Goal: Find contact information: Find contact information

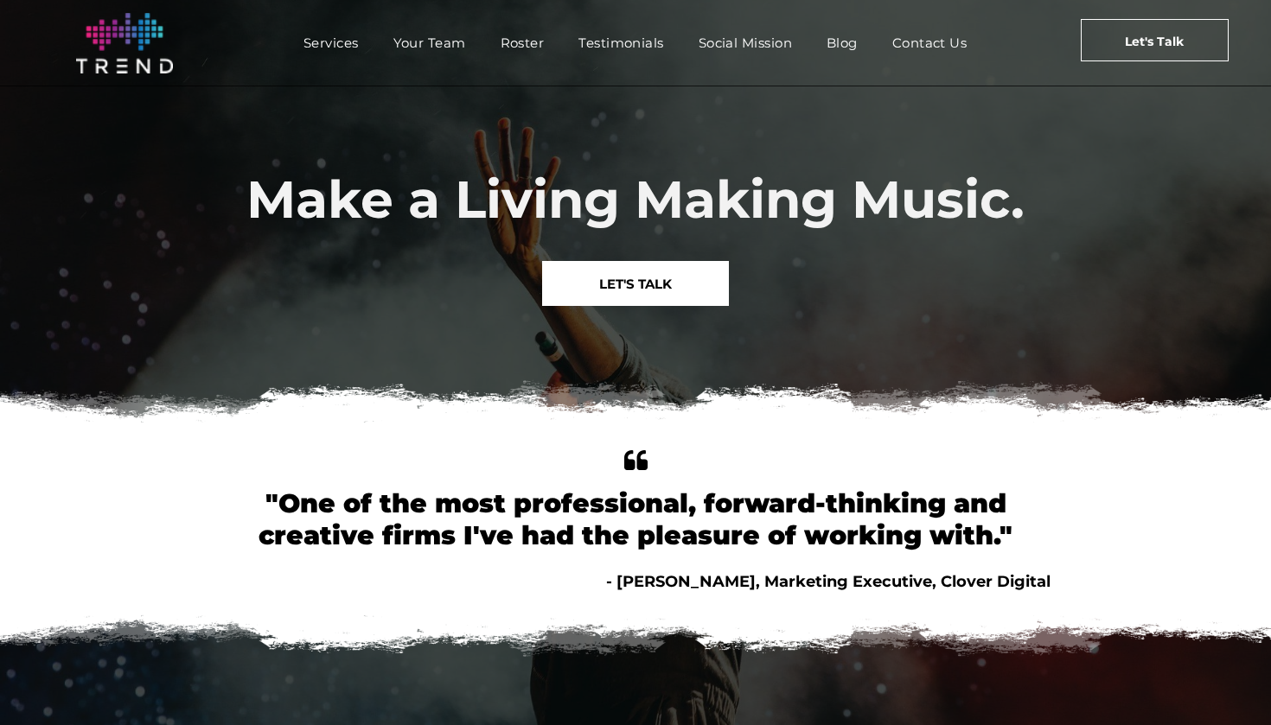
click at [938, 57] on nav "Services Your Team Roster Testimonials [DEMOGRAPHIC_DATA] Blog Contact Us" at bounding box center [635, 42] width 812 height 37
click at [942, 51] on span "Contact Us" at bounding box center [929, 42] width 75 height 25
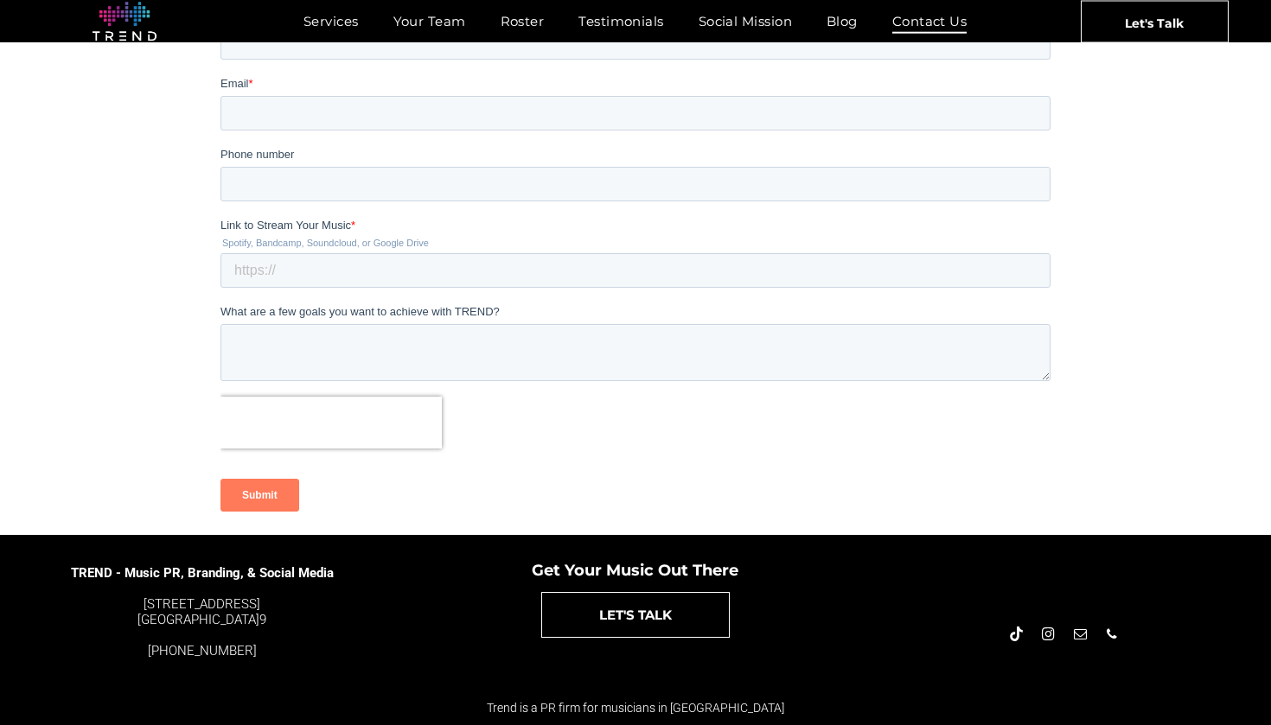
scroll to position [385, 0]
click at [606, 622] on span "LET'S TALK" at bounding box center [635, 615] width 73 height 44
click at [1080, 638] on span "email" at bounding box center [1079, 634] width 19 height 19
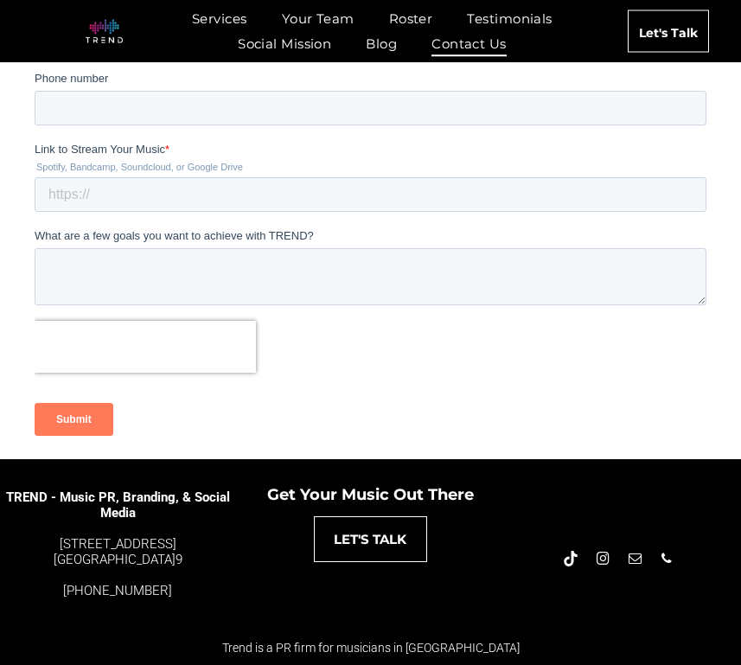
scroll to position [404, 0]
click at [634, 561] on span "email" at bounding box center [634, 558] width 19 height 19
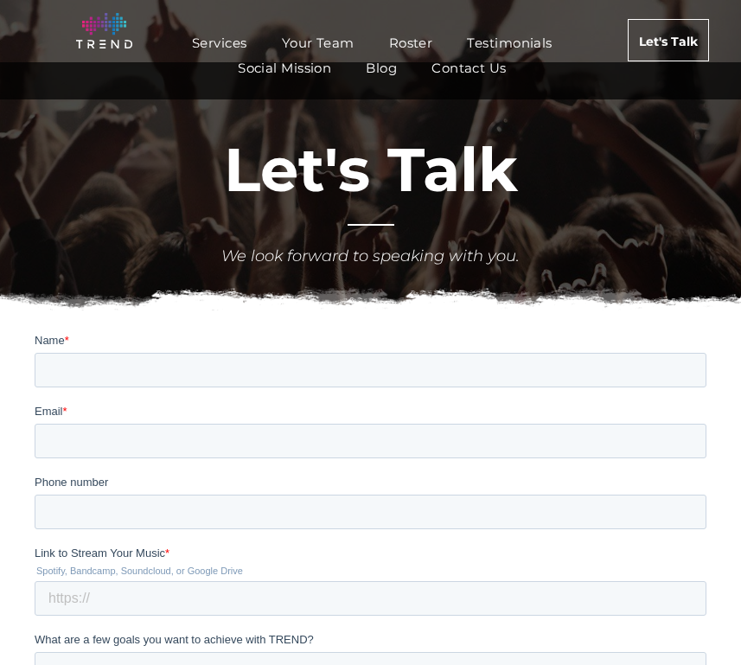
scroll to position [0, 0]
click at [315, 45] on span "Your Team" at bounding box center [318, 42] width 73 height 25
